Goal: Task Accomplishment & Management: Use online tool/utility

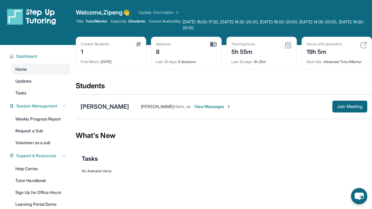
drag, startPoint x: 0, startPoint y: 0, endPoint x: 55, endPoint y: 41, distance: 68.9
click at [55, 41] on div "Open sidebar Welcome, Zipeng 👋 Update Information Title: Tutor/Mentor Capacity:…" at bounding box center [186, 22] width 372 height 45
drag, startPoint x: 240, startPoint y: 149, endPoint x: 253, endPoint y: 154, distance: 14.1
click at [245, 145] on section "What's New Tasks No Available Items View Completed Items" at bounding box center [224, 157] width 296 height 69
click at [257, 132] on div "What's New" at bounding box center [224, 136] width 296 height 26
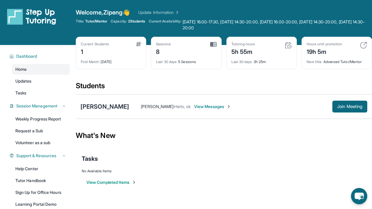
click at [257, 110] on div "[PERSON_NAME] : Hello, ok View Messages Join Meeting" at bounding box center [248, 107] width 238 height 12
click at [348, 109] on button "Join Meeting" at bounding box center [349, 107] width 35 height 12
